Goal: Use online tool/utility: Utilize a website feature to perform a specific function

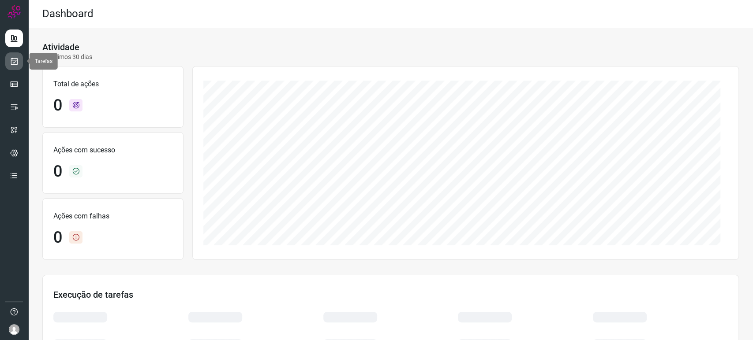
click at [16, 66] on link at bounding box center [14, 61] width 18 height 18
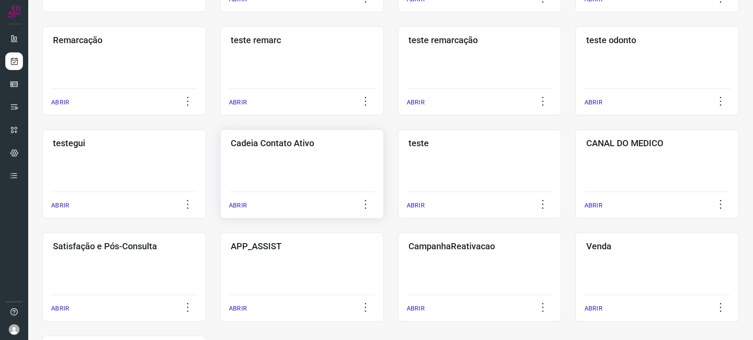
scroll to position [98, 0]
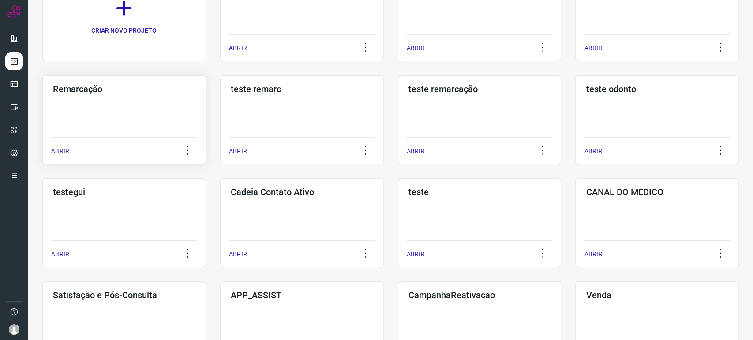
click at [133, 116] on div "Remarcação ABRIR" at bounding box center [124, 119] width 164 height 89
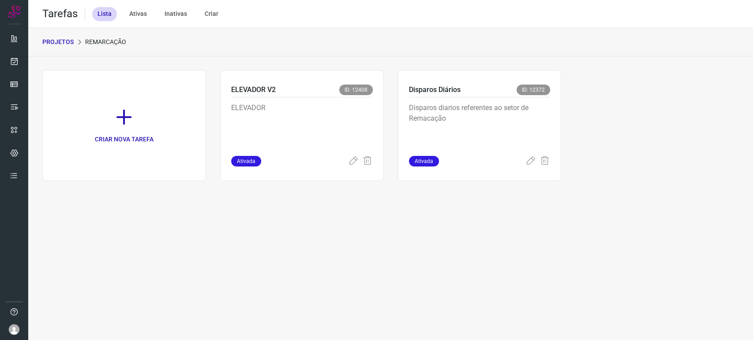
click at [76, 41] on icon at bounding box center [79, 42] width 7 height 7
click at [66, 40] on p "PROJETOS" at bounding box center [57, 41] width 31 height 9
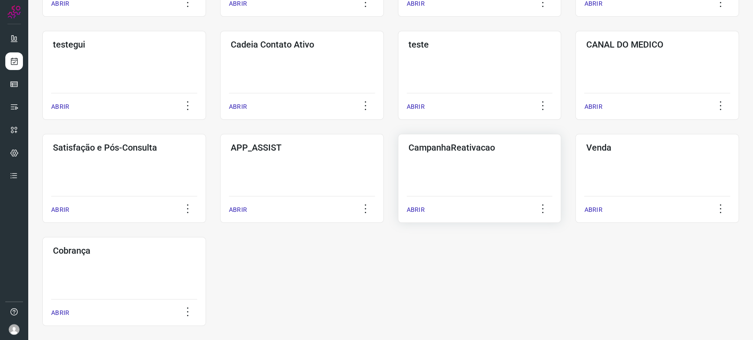
scroll to position [253, 0]
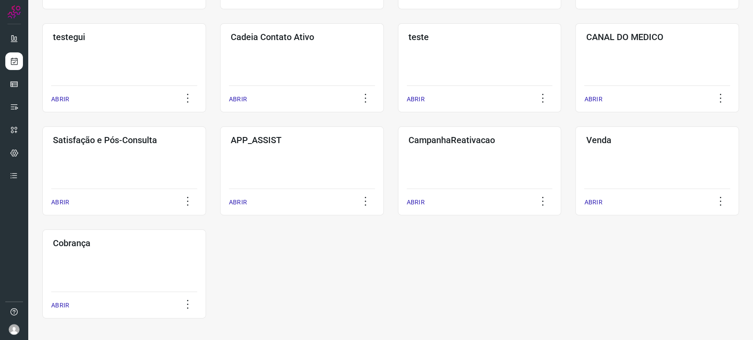
click at [28, 165] on div "CRIAR NOVO PROJETO Ouvidoria ABRIR Gestao-chats ABRIR Recoleta ABRIR Remarcação…" at bounding box center [390, 71] width 724 height 537
click at [118, 164] on div "Satisfação e Pós-Consulta ABRIR" at bounding box center [124, 171] width 164 height 89
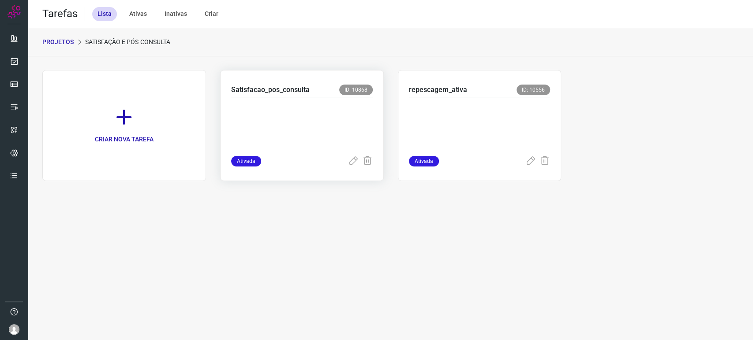
click at [324, 116] on p at bounding box center [297, 125] width 132 height 44
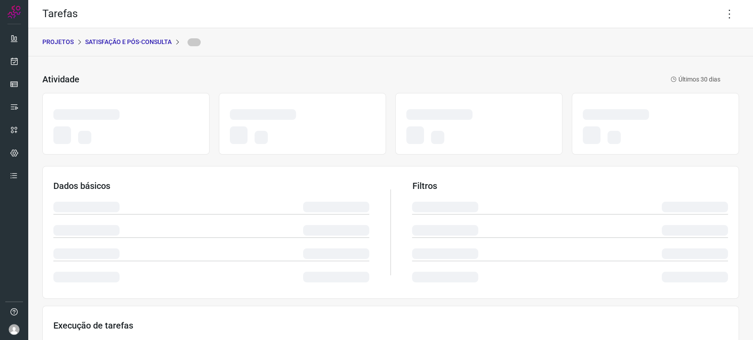
click at [187, 43] on p at bounding box center [192, 41] width 18 height 9
click at [720, 10] on icon at bounding box center [729, 14] width 19 height 19
click at [721, 9] on icon at bounding box center [729, 14] width 19 height 19
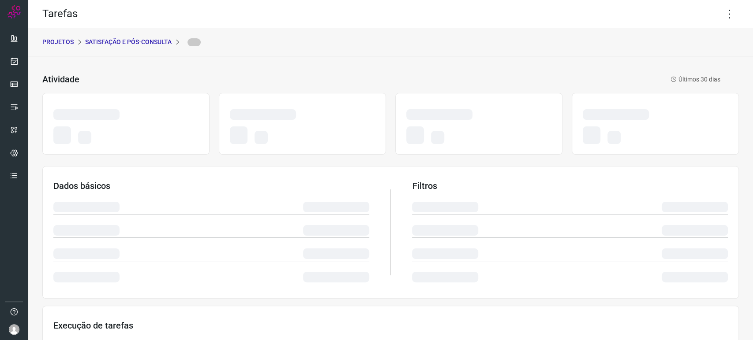
drag, startPoint x: 728, startPoint y: 30, endPoint x: 693, endPoint y: 30, distance: 35.7
click at [693, 30] on div "PROJETOS Satisfação e Pós-Consulta" at bounding box center [390, 42] width 724 height 28
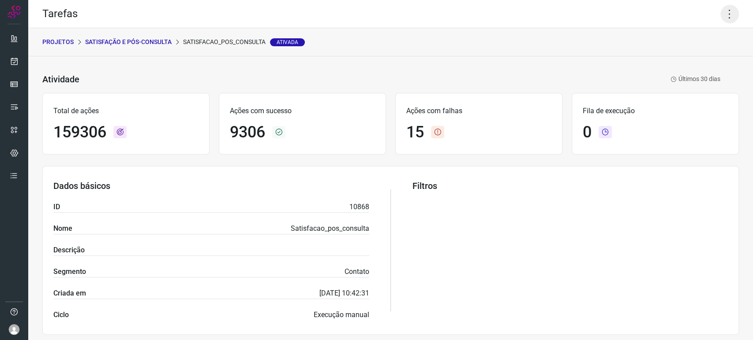
click at [720, 15] on icon at bounding box center [729, 14] width 19 height 19
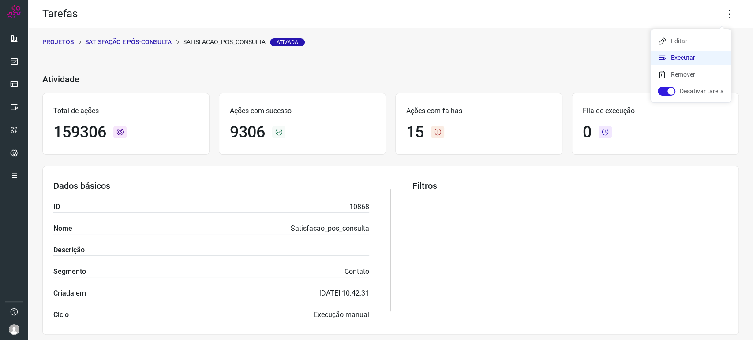
click at [683, 56] on li "Executar" at bounding box center [690, 58] width 80 height 14
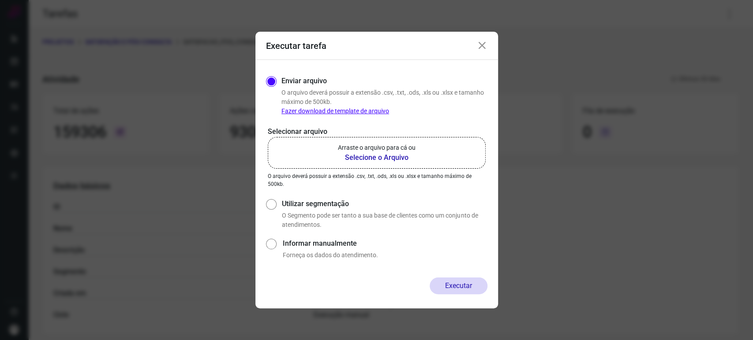
click at [391, 153] on b "Selecione o Arquivo" at bounding box center [377, 158] width 78 height 11
click at [0, 0] on input "Arraste o arquivo para cá ou Selecione o Arquivo" at bounding box center [0, 0] width 0 height 0
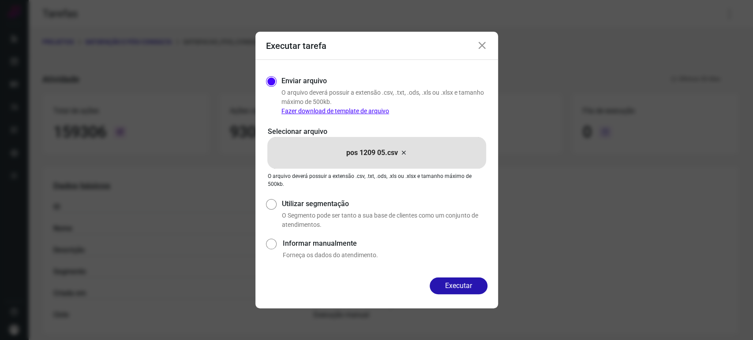
click at [483, 50] on icon at bounding box center [482, 46] width 11 height 11
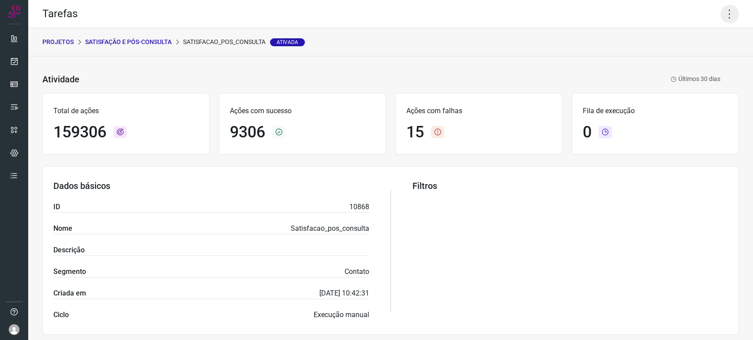
click at [731, 19] on div "Tarefas" at bounding box center [390, 14] width 724 height 28
drag, startPoint x: 724, startPoint y: 15, endPoint x: 719, endPoint y: 21, distance: 7.5
click at [724, 15] on icon at bounding box center [729, 14] width 19 height 19
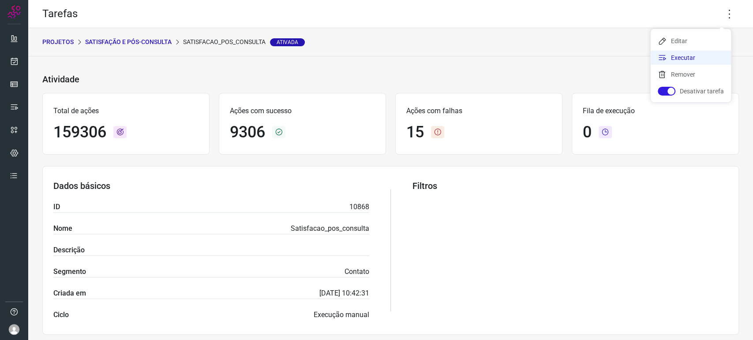
click at [694, 53] on li "Executar" at bounding box center [690, 58] width 80 height 14
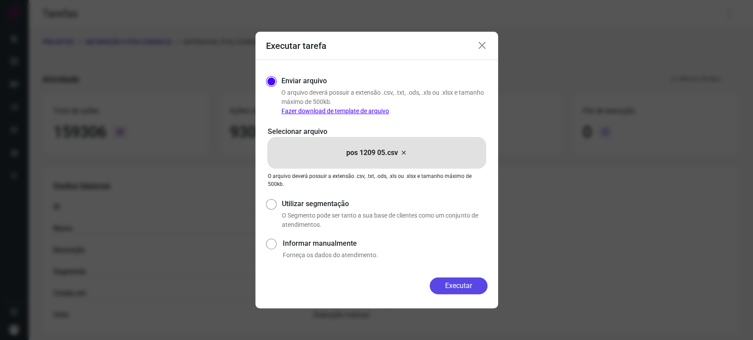
click at [435, 284] on button "Executar" at bounding box center [458, 286] width 58 height 17
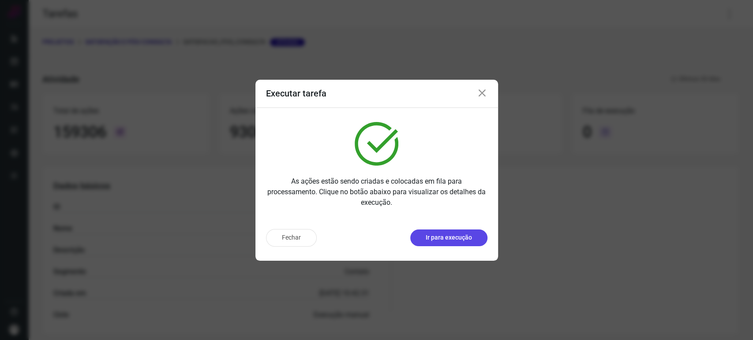
click at [466, 241] on p "Ir para execução" at bounding box center [448, 237] width 46 height 9
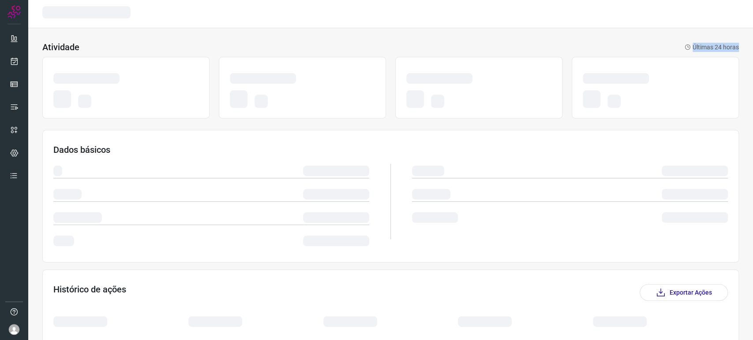
drag, startPoint x: 220, startPoint y: 43, endPoint x: 481, endPoint y: 115, distance: 271.6
click at [481, 116] on div "Atividade Últimas 24 horas" at bounding box center [390, 82] width 696 height 81
click at [691, 45] on p "Últimas 24 horas" at bounding box center [711, 47] width 54 height 9
click at [614, 68] on div at bounding box center [654, 88] width 167 height 62
